Goal: Transaction & Acquisition: Book appointment/travel/reservation

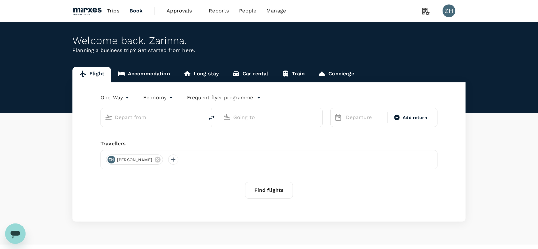
type input "roundtrip"
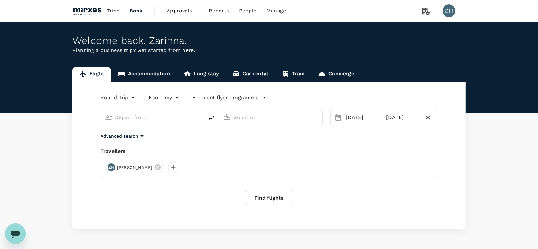
type input "Singapore Changi (SIN)"
type input "Suvarnabhumi Intl (BKK)"
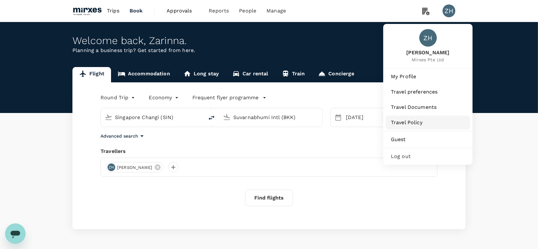
click at [418, 120] on span "Travel Policy" at bounding box center [428, 123] width 74 height 8
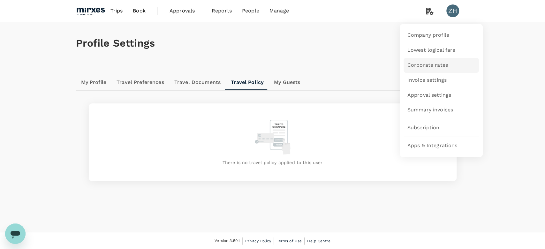
click at [429, 66] on span "Corporate rates" at bounding box center [427, 65] width 41 height 7
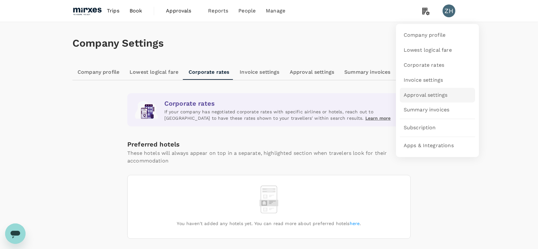
click at [431, 96] on span "Approval settings" at bounding box center [426, 95] width 44 height 7
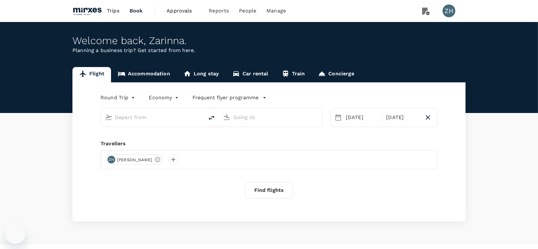
type input "Singapore Changi (SIN)"
type input "Suvarnabhumi Intl (BKK)"
type input "Singapore Changi (SIN)"
type input "Suvarnabhumi Intl (BKK)"
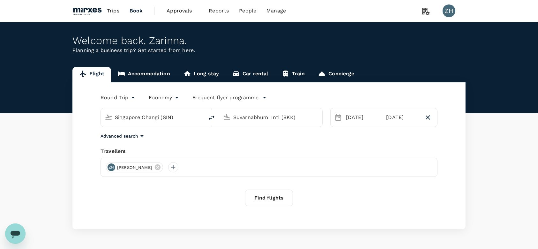
click at [226, 95] on p "Frequent flyer programme" at bounding box center [226, 98] width 66 height 8
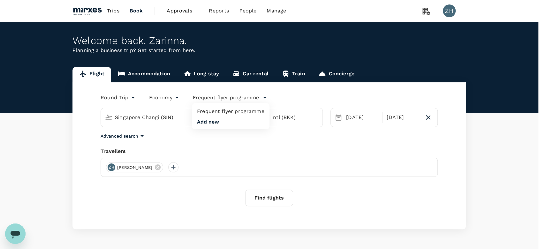
click at [213, 111] on li "Frequent flyer programme" at bounding box center [231, 111] width 78 height 11
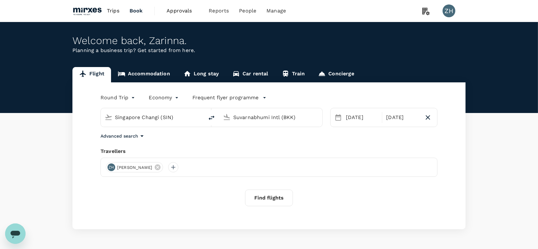
click at [213, 97] on p "Frequent flyer programme" at bounding box center [226, 98] width 66 height 8
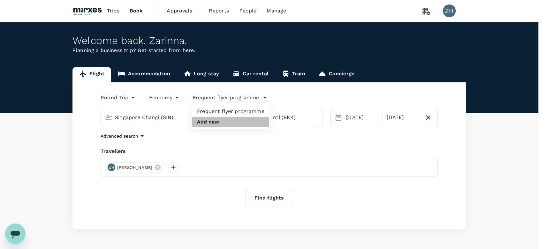
click at [217, 122] on button "Add new" at bounding box center [208, 122] width 22 height 6
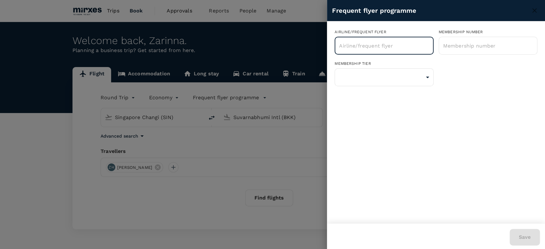
click at [354, 49] on input "text" at bounding box center [378, 46] width 83 height 12
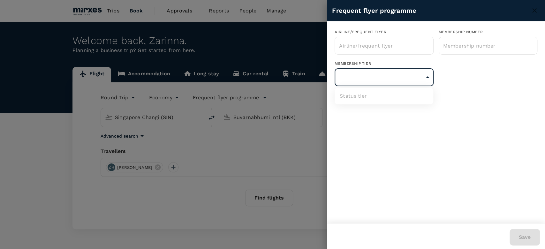
click at [350, 78] on body "Trips Book Approvals 0 Reports People Manage ZH Welcome back , Zarinna . Planni…" at bounding box center [272, 134] width 545 height 269
click at [358, 49] on div at bounding box center [272, 124] width 545 height 249
click at [281, 51] on div at bounding box center [272, 124] width 545 height 249
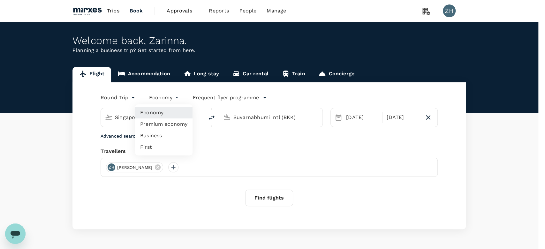
click at [155, 101] on body "Trips Book Approvals 0 Reports People Manage ZH Welcome back , Zarinna . Planni…" at bounding box center [272, 134] width 545 height 269
click at [120, 98] on div at bounding box center [272, 124] width 545 height 249
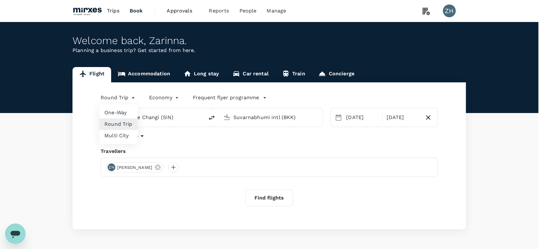
click at [125, 101] on body "Trips Book Approvals 0 Reports People Manage ZH Welcome back , Zarinna . Planni…" at bounding box center [272, 134] width 545 height 269
click at [276, 147] on div at bounding box center [272, 124] width 545 height 249
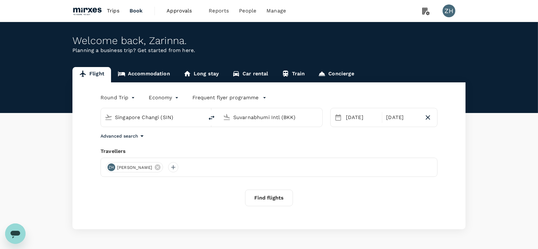
click at [117, 11] on span "Trips" at bounding box center [113, 11] width 12 height 8
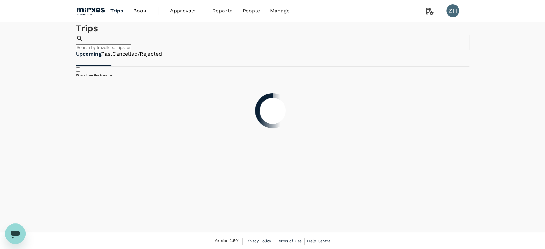
click at [95, 13] on img at bounding box center [90, 11] width 29 height 14
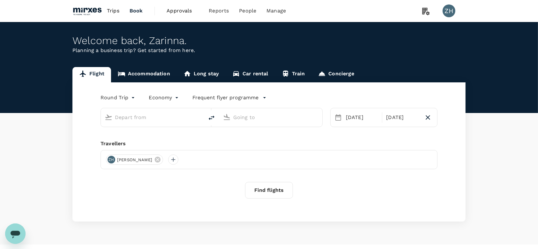
type input "Singapore Changi (SIN)"
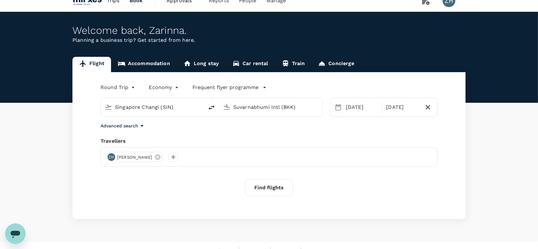
scroll to position [19, 0]
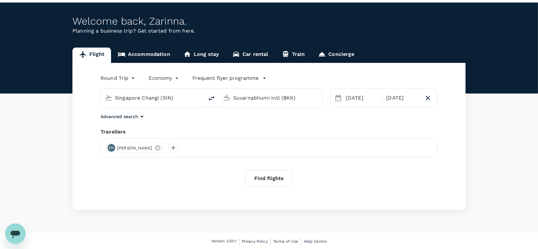
click at [300, 101] on input "Suvarnabhumi Intl (BKK)" at bounding box center [271, 98] width 76 height 10
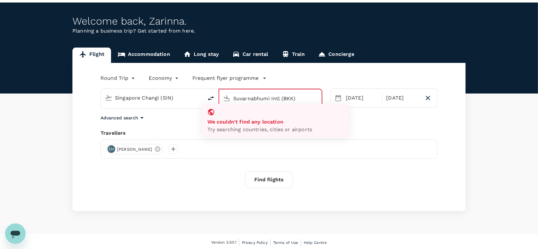
click at [181, 114] on div "Advanced search" at bounding box center [269, 118] width 337 height 8
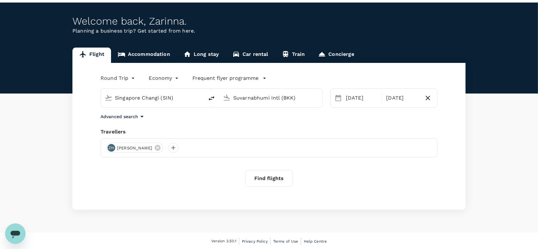
click at [246, 100] on input "Suvarnabhumi Intl (BKK)" at bounding box center [271, 98] width 76 height 10
click at [269, 114] on div "Advanced search" at bounding box center [269, 117] width 337 height 8
click at [228, 101] on icon at bounding box center [227, 98] width 8 height 8
click at [265, 113] on div "Advanced search" at bounding box center [269, 117] width 337 height 8
click at [282, 101] on input "Suvarnabhumi Intl (BKK)" at bounding box center [271, 98] width 76 height 10
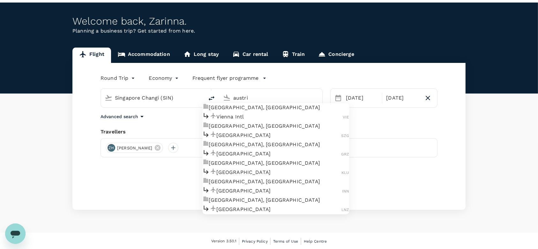
click at [274, 121] on p "Vienna Intl" at bounding box center [280, 117] width 126 height 8
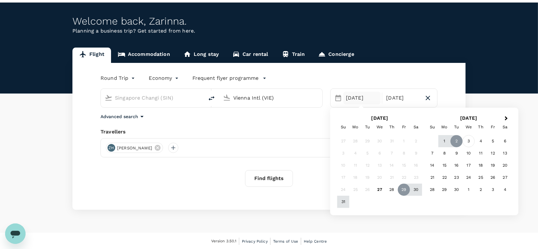
type input "Vienna Intl (VIE)"
click at [470, 143] on div "3" at bounding box center [469, 141] width 12 height 12
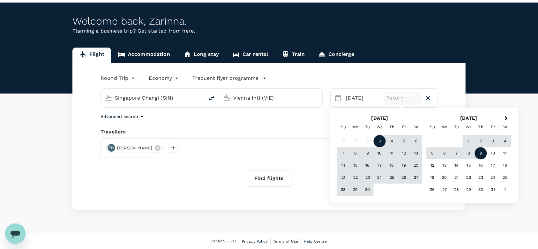
click at [475, 154] on div "9" at bounding box center [481, 153] width 12 height 12
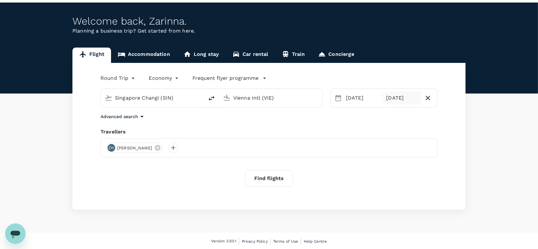
click at [400, 101] on div "09 Oct" at bounding box center [402, 98] width 37 height 13
click at [429, 96] on icon "button" at bounding box center [428, 98] width 4 height 4
click at [398, 97] on icon at bounding box center [411, 97] width 32 height 32
type input "roundtrip"
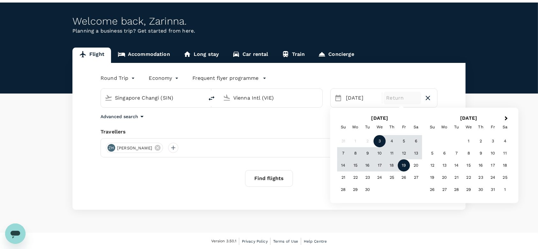
click at [406, 165] on div "19" at bounding box center [404, 166] width 12 height 12
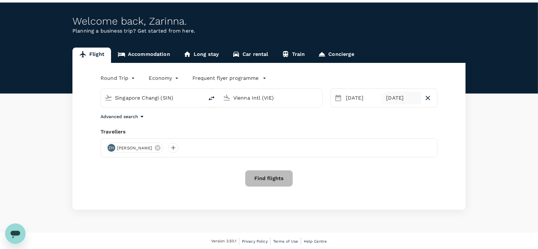
click at [276, 184] on button "Find flights" at bounding box center [269, 178] width 48 height 17
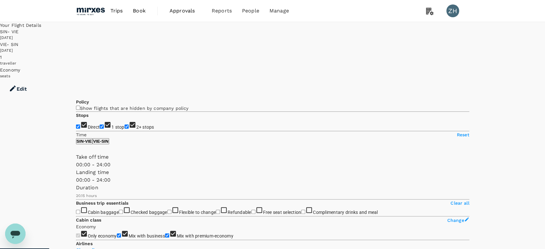
type input "SGD"
type input "1440"
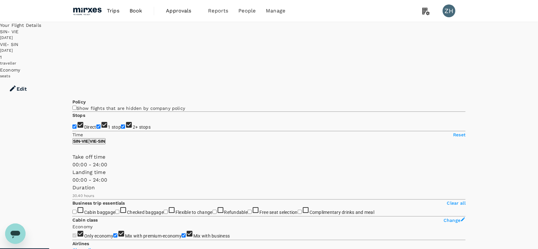
type input "1840"
